Goal: Find specific page/section

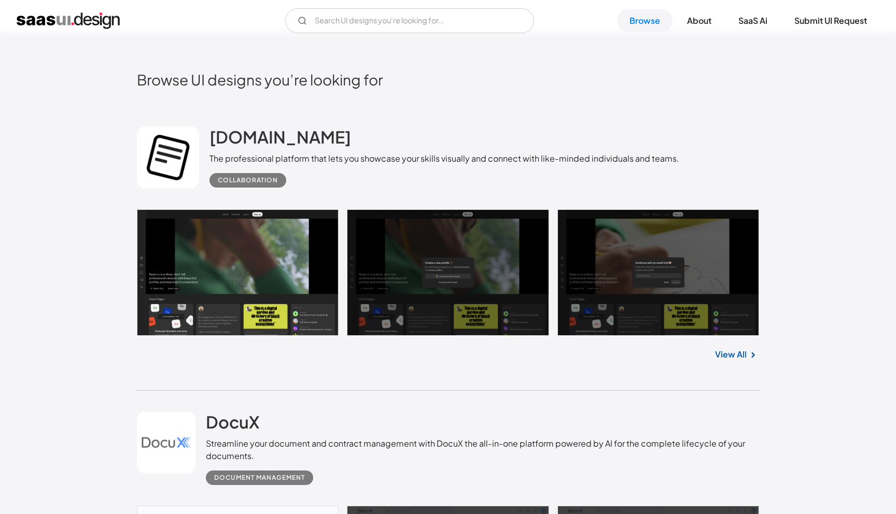
scroll to position [269, 0]
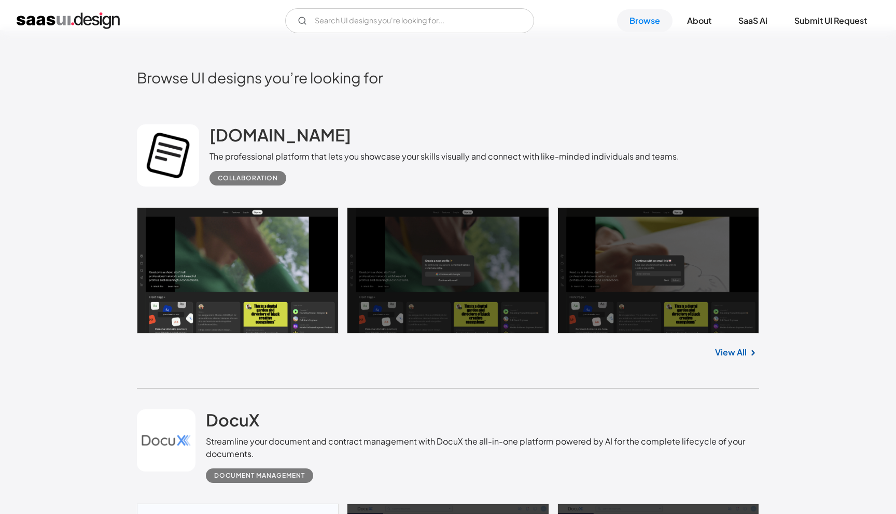
click at [739, 356] on link "View All" at bounding box center [731, 352] width 32 height 12
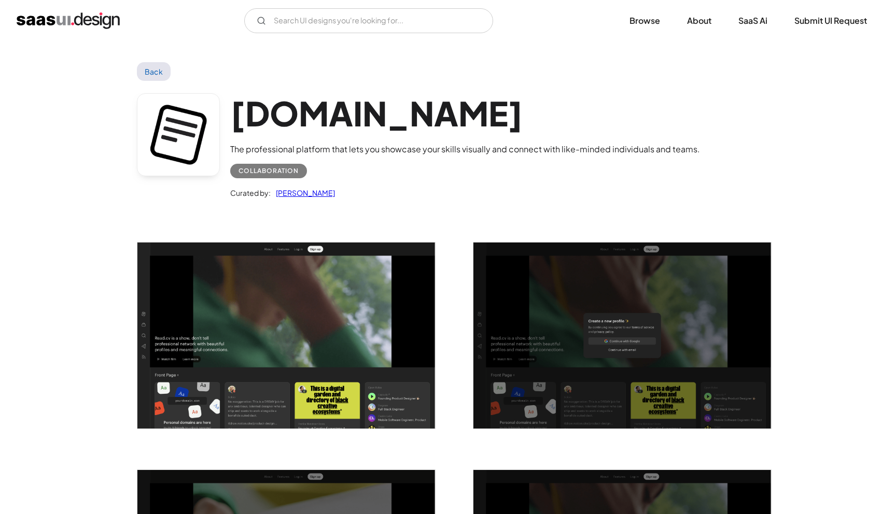
click at [299, 286] on img "open lightbox" at bounding box center [286, 336] width 298 height 186
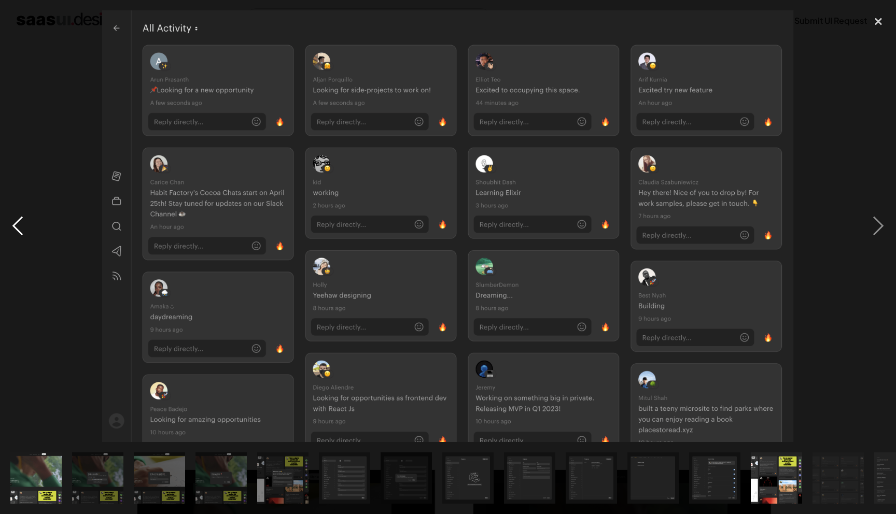
click at [0, 74] on div "previous image" at bounding box center [17, 226] width 35 height 432
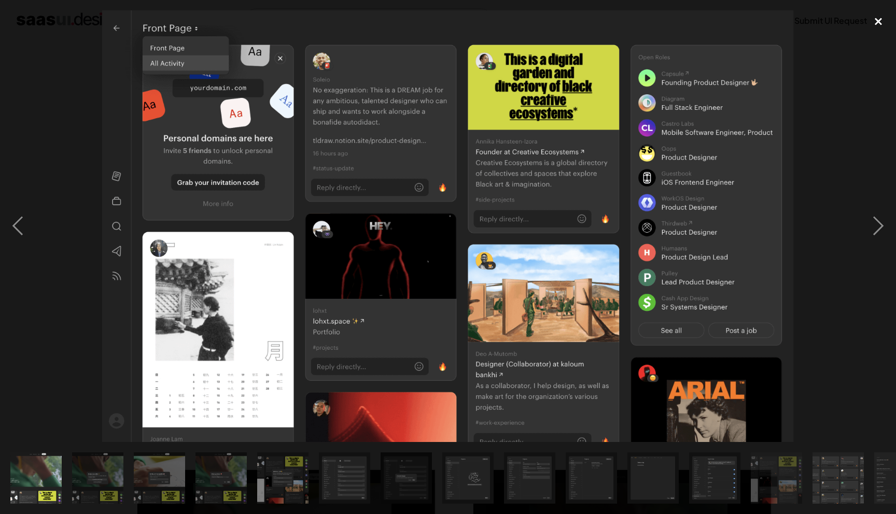
click at [878, 19] on div "close lightbox" at bounding box center [878, 21] width 35 height 23
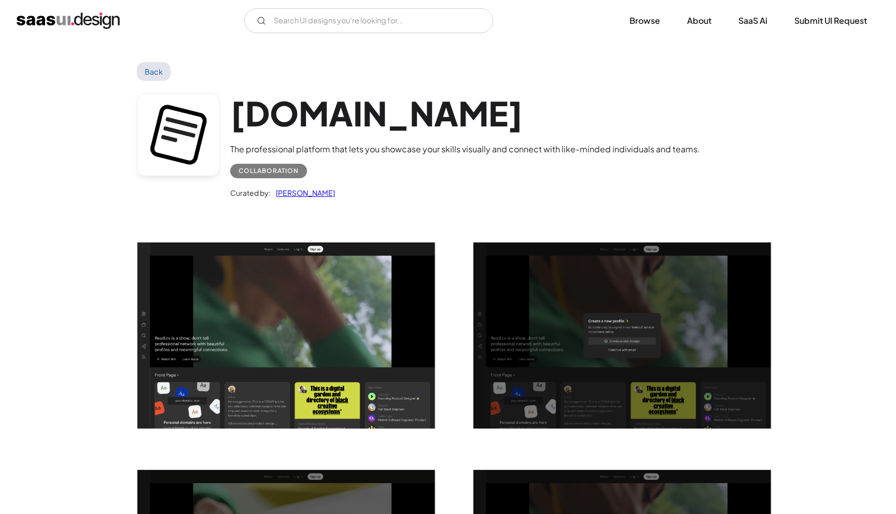
click at [147, 76] on link "Back" at bounding box center [154, 71] width 34 height 19
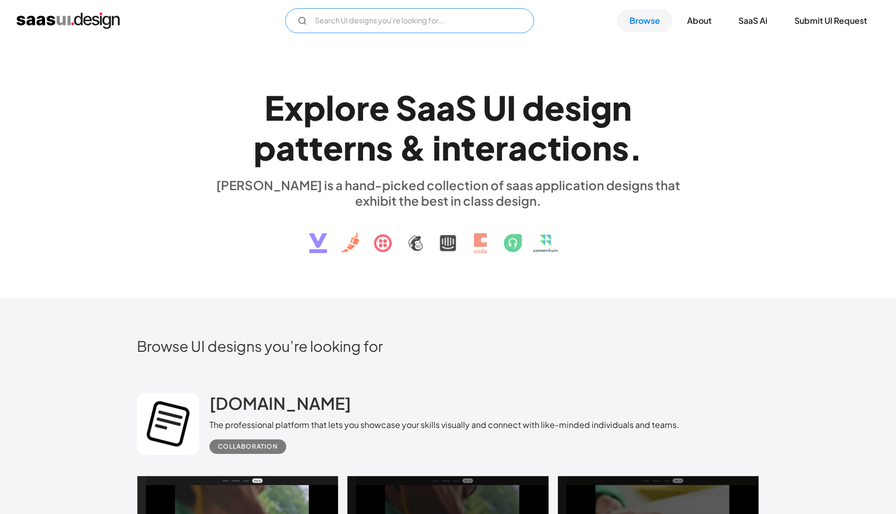
click at [336, 22] on input "Email Form" at bounding box center [409, 20] width 249 height 25
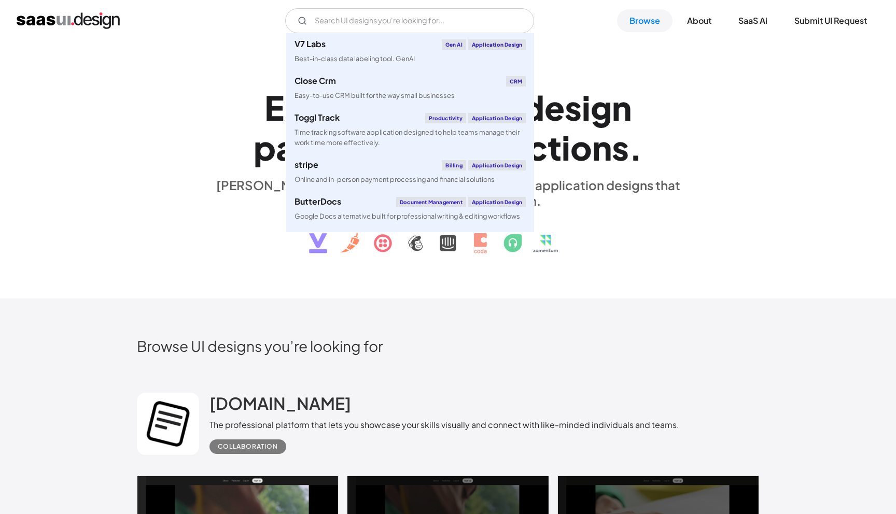
click at [246, 378] on div "Read.cv The professional platform that lets you showcase your skills visually a…" at bounding box center [448, 424] width 622 height 104
